Goal: Transaction & Acquisition: Obtain resource

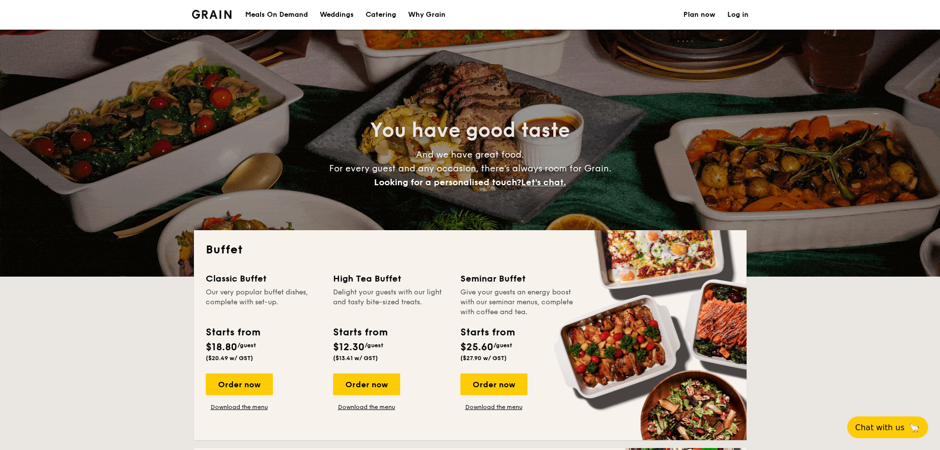
select select
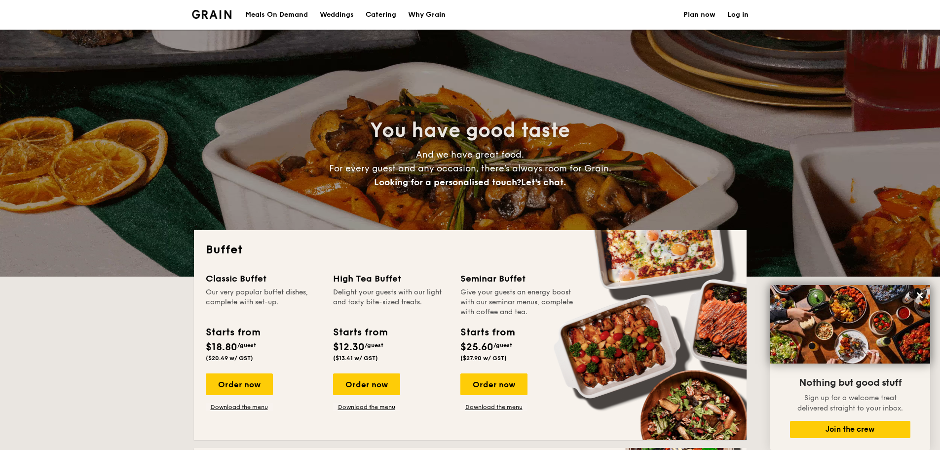
click at [381, 11] on h1 "Catering" at bounding box center [381, 15] width 31 height 30
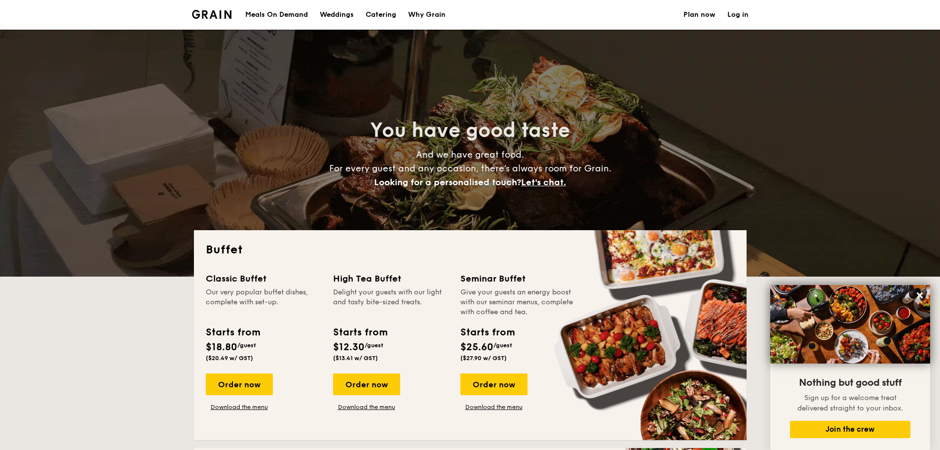
click at [381, 12] on h1 "Catering" at bounding box center [381, 15] width 31 height 30
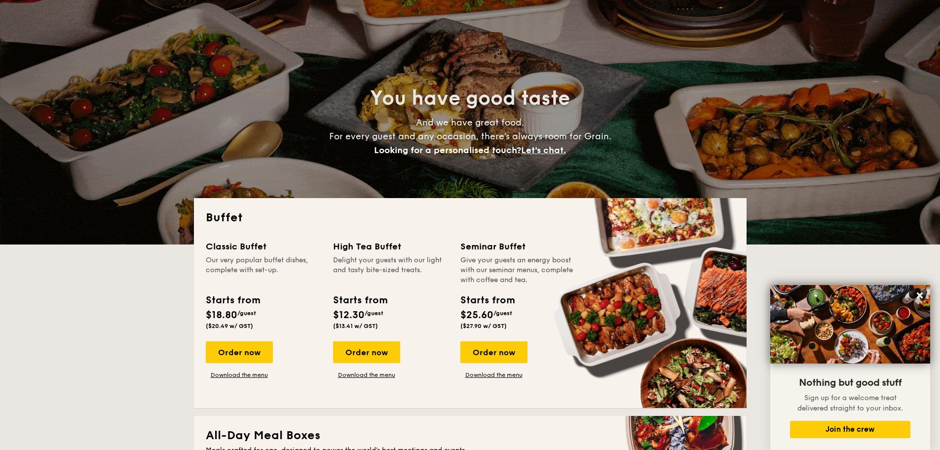
scroll to position [49, 0]
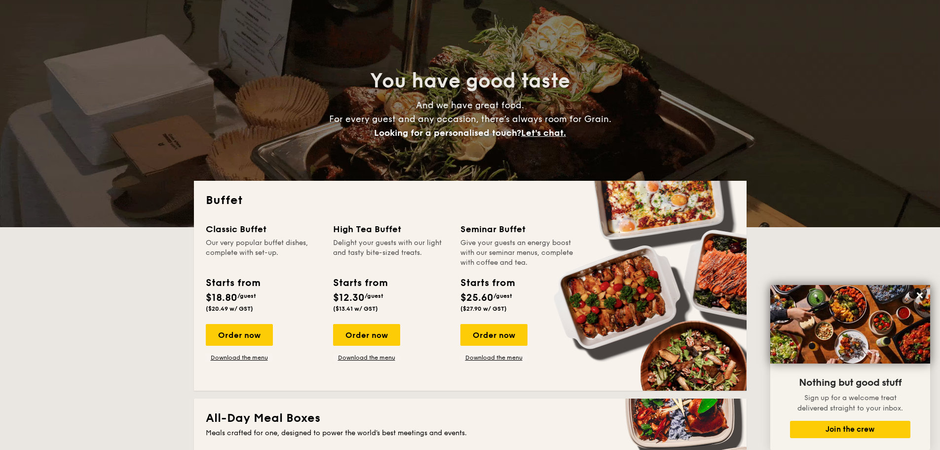
click at [230, 197] on h2 "Buffet" at bounding box center [470, 200] width 529 height 16
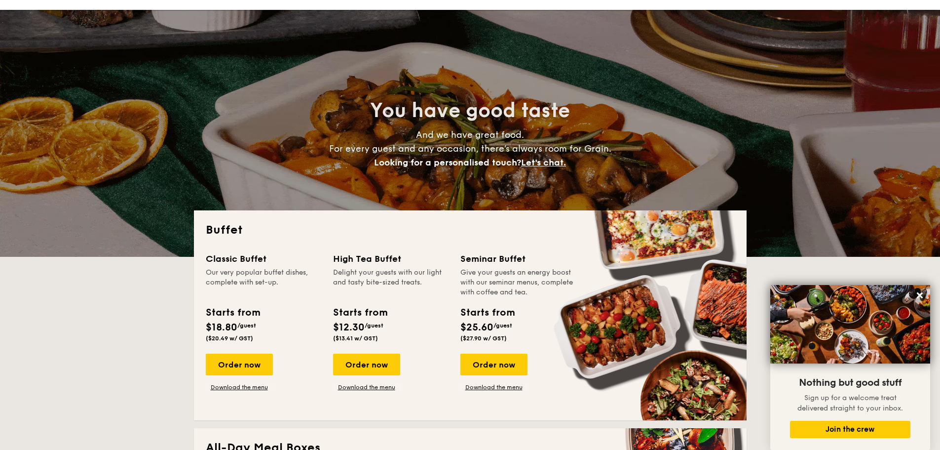
scroll to position [0, 0]
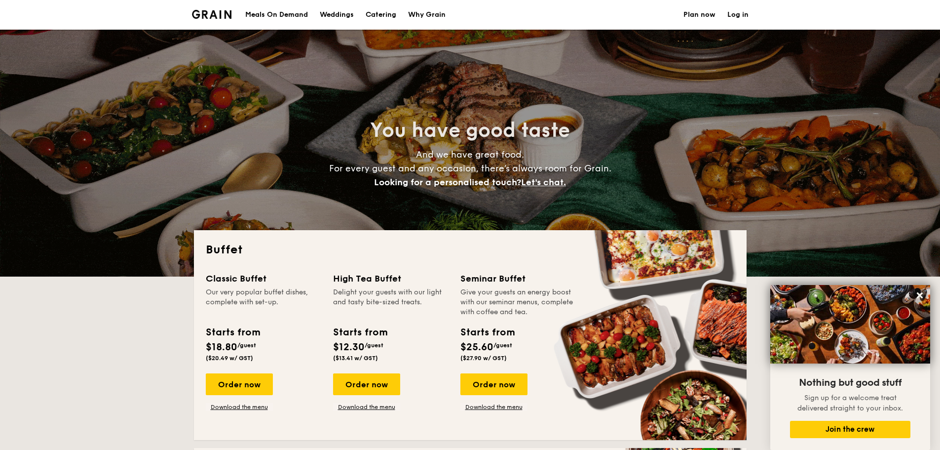
click at [293, 13] on div "Meals On Demand" at bounding box center [276, 15] width 63 height 30
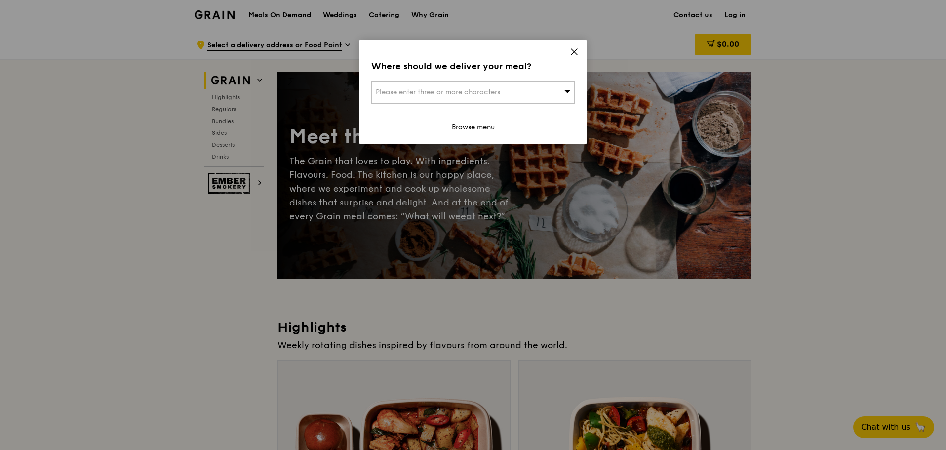
click at [570, 51] on icon at bounding box center [574, 51] width 9 height 9
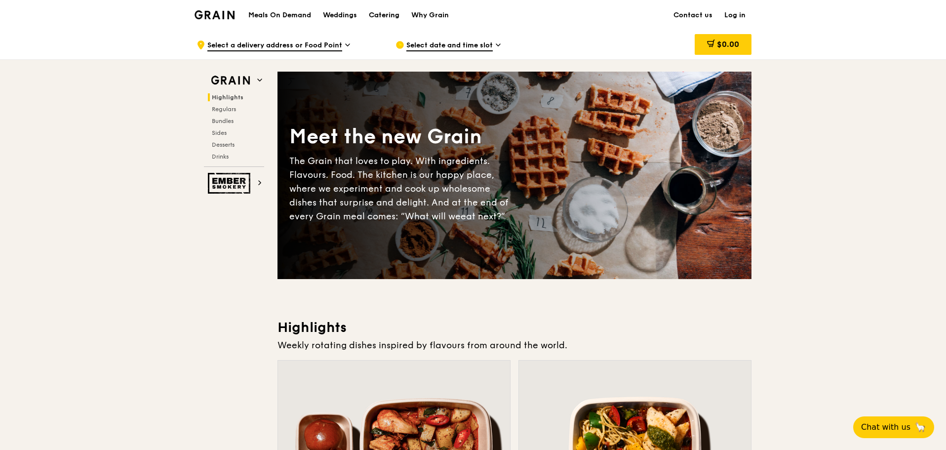
click at [385, 14] on div "Catering" at bounding box center [384, 15] width 31 height 30
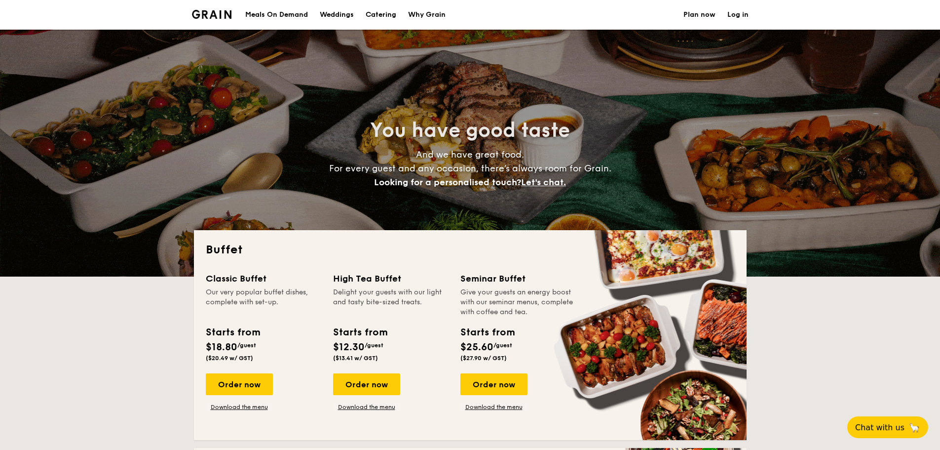
select select
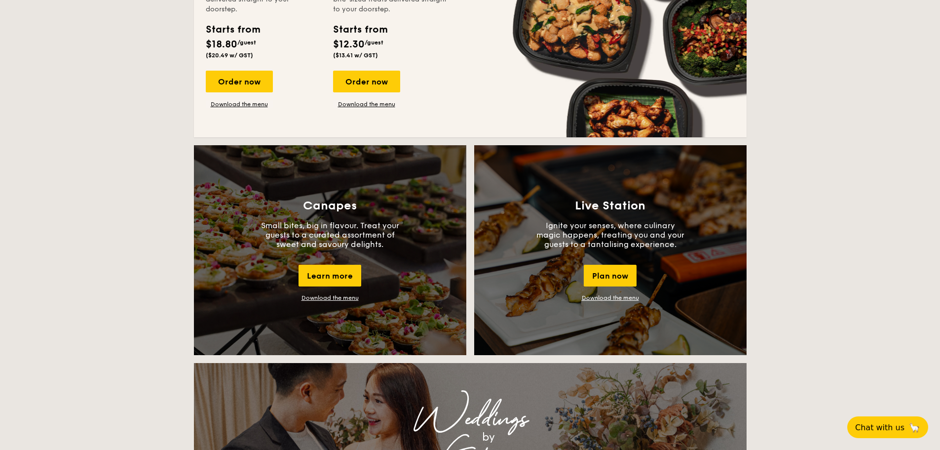
scroll to position [790, 0]
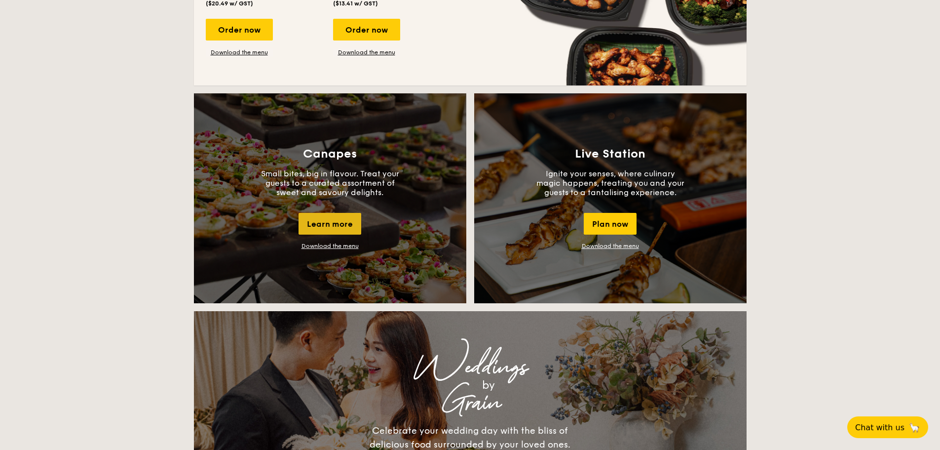
click at [336, 216] on div "Learn more" at bounding box center [330, 224] width 63 height 22
click at [335, 242] on link "Download the menu" at bounding box center [330, 245] width 57 height 7
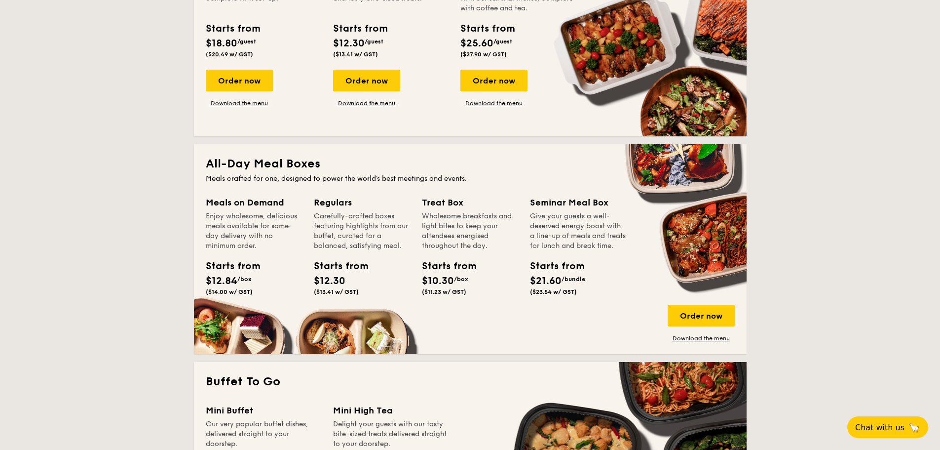
scroll to position [148, 0]
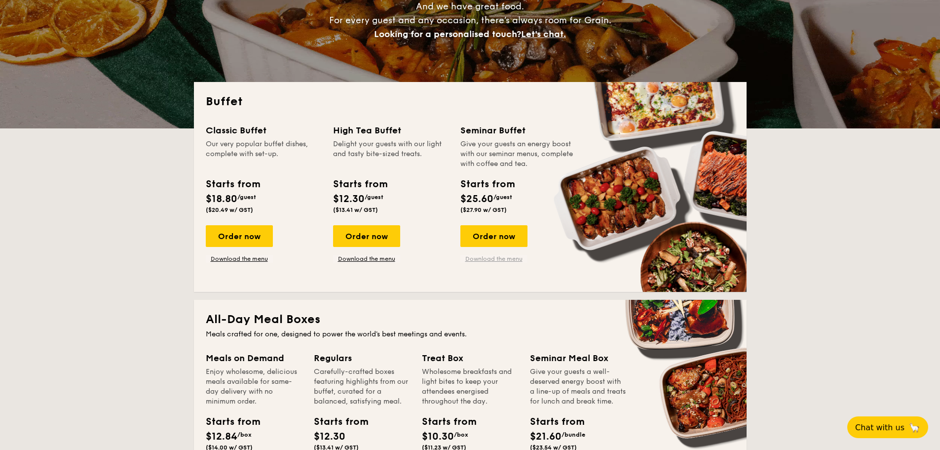
click at [488, 258] on link "Download the menu" at bounding box center [494, 259] width 67 height 8
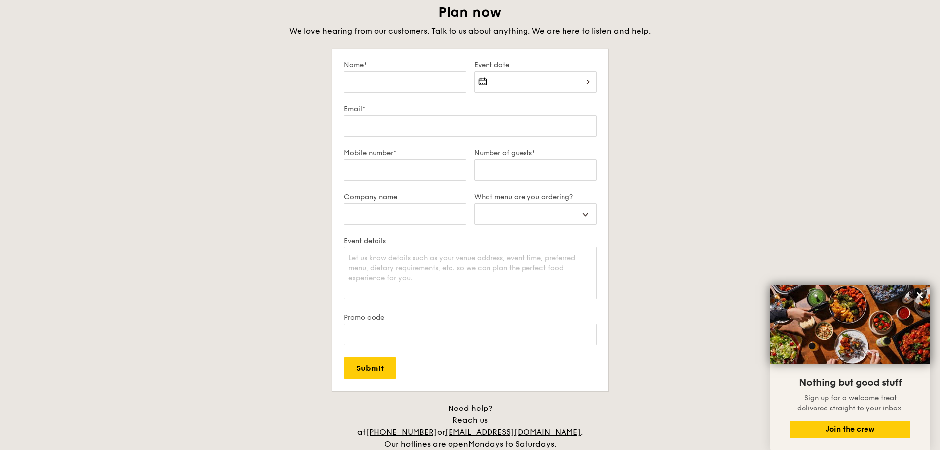
scroll to position [1534, 0]
